Goal: Transaction & Acquisition: Subscribe to service/newsletter

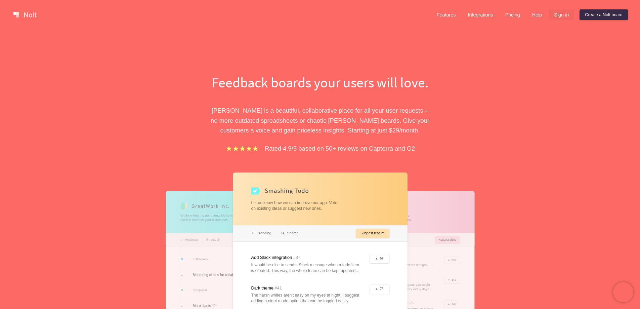
click at [565, 15] on link "Sign in" at bounding box center [561, 14] width 26 height 11
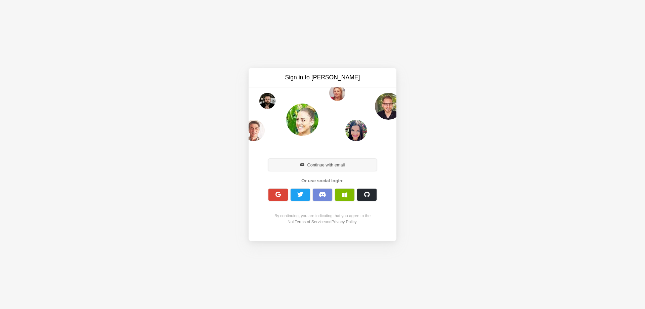
click at [312, 165] on button "Continue with email" at bounding box center [322, 165] width 108 height 12
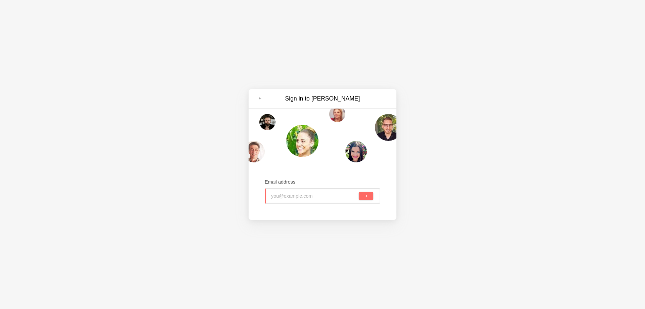
click at [304, 198] on input "email" at bounding box center [314, 195] width 86 height 15
paste input "[EMAIL_ADDRESS][DOMAIN_NAME]"
type input "[EMAIL_ADDRESS][DOMAIN_NAME]"
click at [366, 196] on span "submit" at bounding box center [366, 196] width 4 height 4
click at [320, 148] on div at bounding box center [323, 135] width 148 height 54
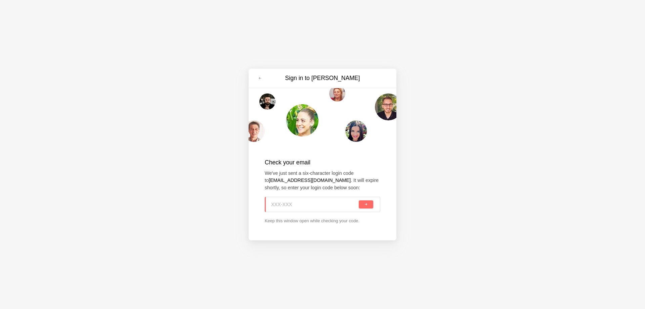
paste input "YPY-QX8"
type input "YPY-QX8"
click at [364, 205] on span "submit" at bounding box center [366, 205] width 4 height 4
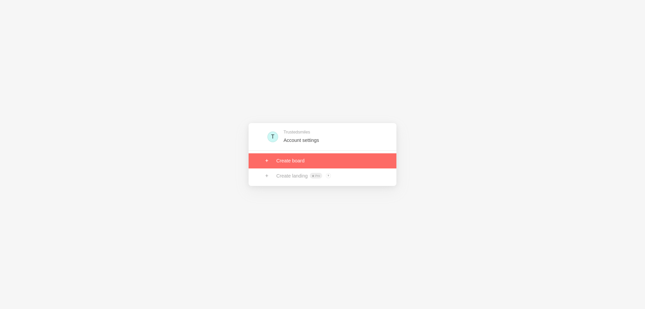
click at [290, 159] on link at bounding box center [323, 160] width 148 height 15
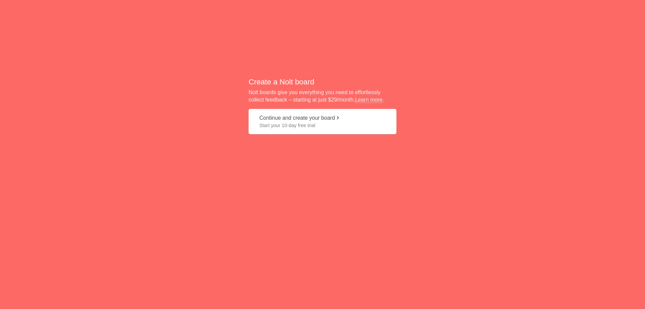
click at [311, 126] on span "Start your 10-day free trial" at bounding box center [322, 125] width 126 height 7
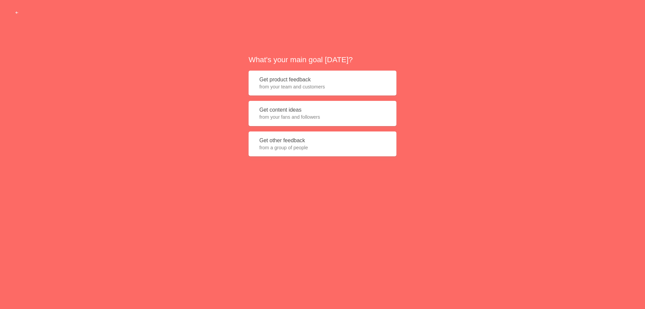
click at [290, 115] on span "from your fans and followers" at bounding box center [322, 117] width 126 height 7
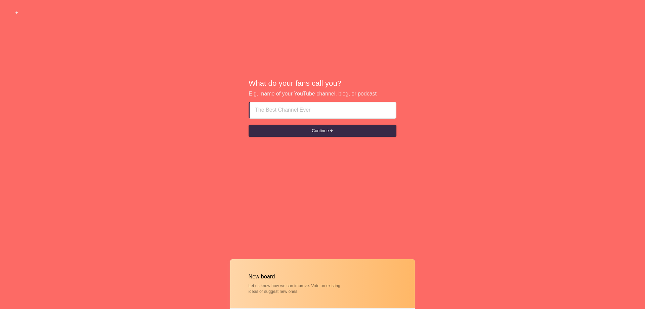
click at [288, 117] on input at bounding box center [323, 110] width 136 height 16
paste input "Cosmetic Dentistry for Confidence Boost"
click at [307, 131] on button "Continue" at bounding box center [323, 131] width 148 height 12
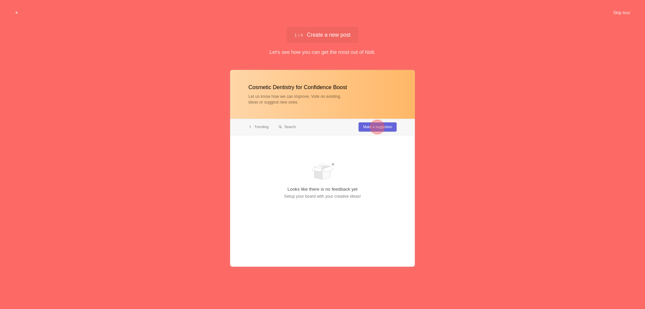
type input "Cosmetic Dentistry for Confidence Boost"
click at [381, 128] on div at bounding box center [376, 126] width 13 height 13
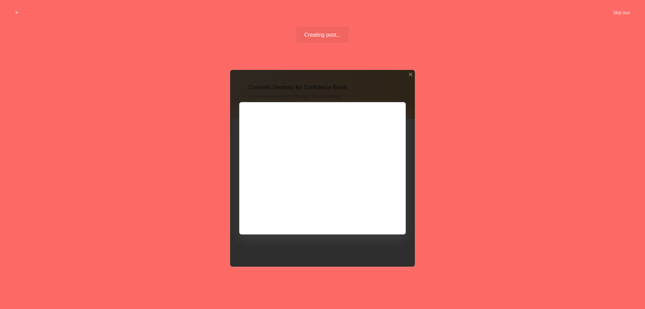
drag, startPoint x: 627, startPoint y: 10, endPoint x: 345, endPoint y: 103, distance: 296.4
click at [626, 10] on button "Skip tour" at bounding box center [621, 13] width 33 height 12
